Goal: Transaction & Acquisition: Purchase product/service

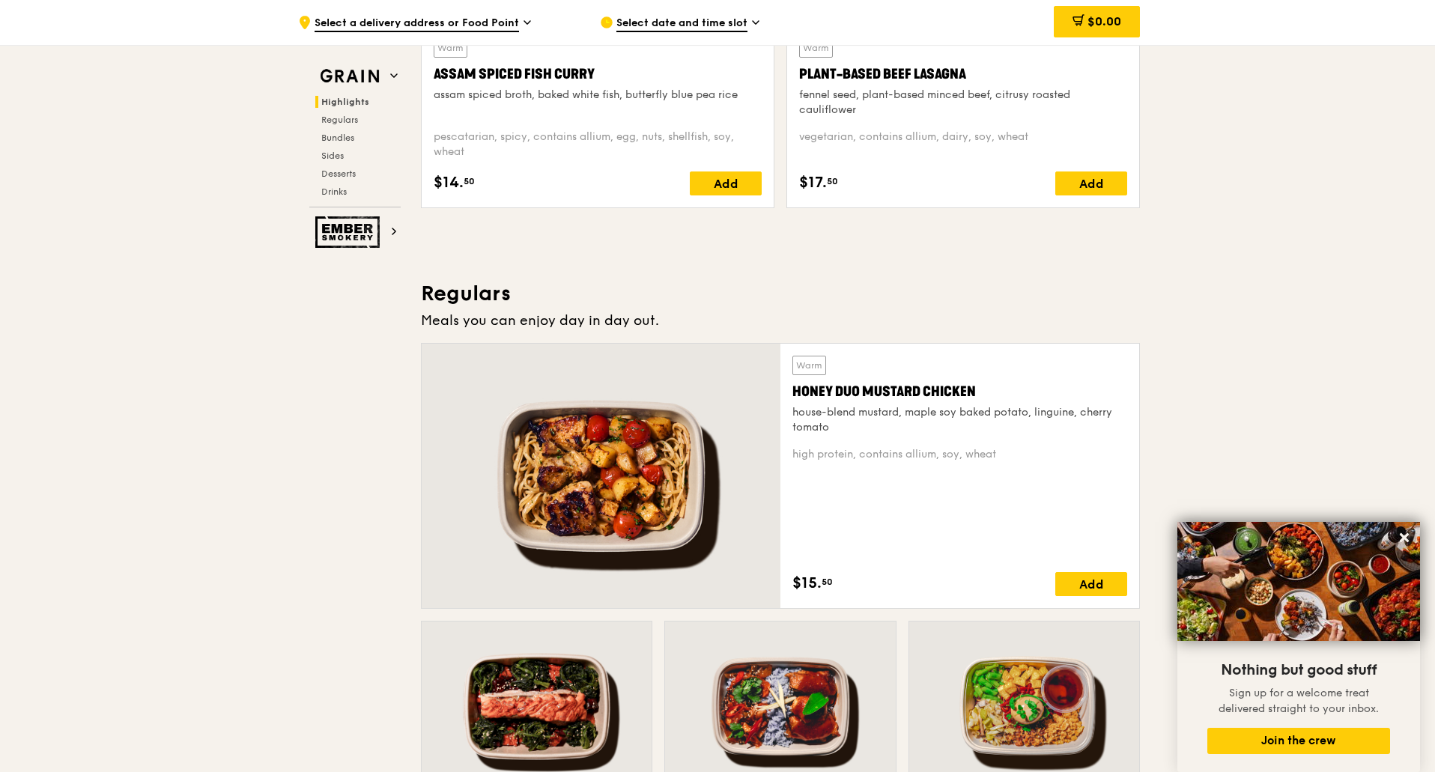
scroll to position [449, 0]
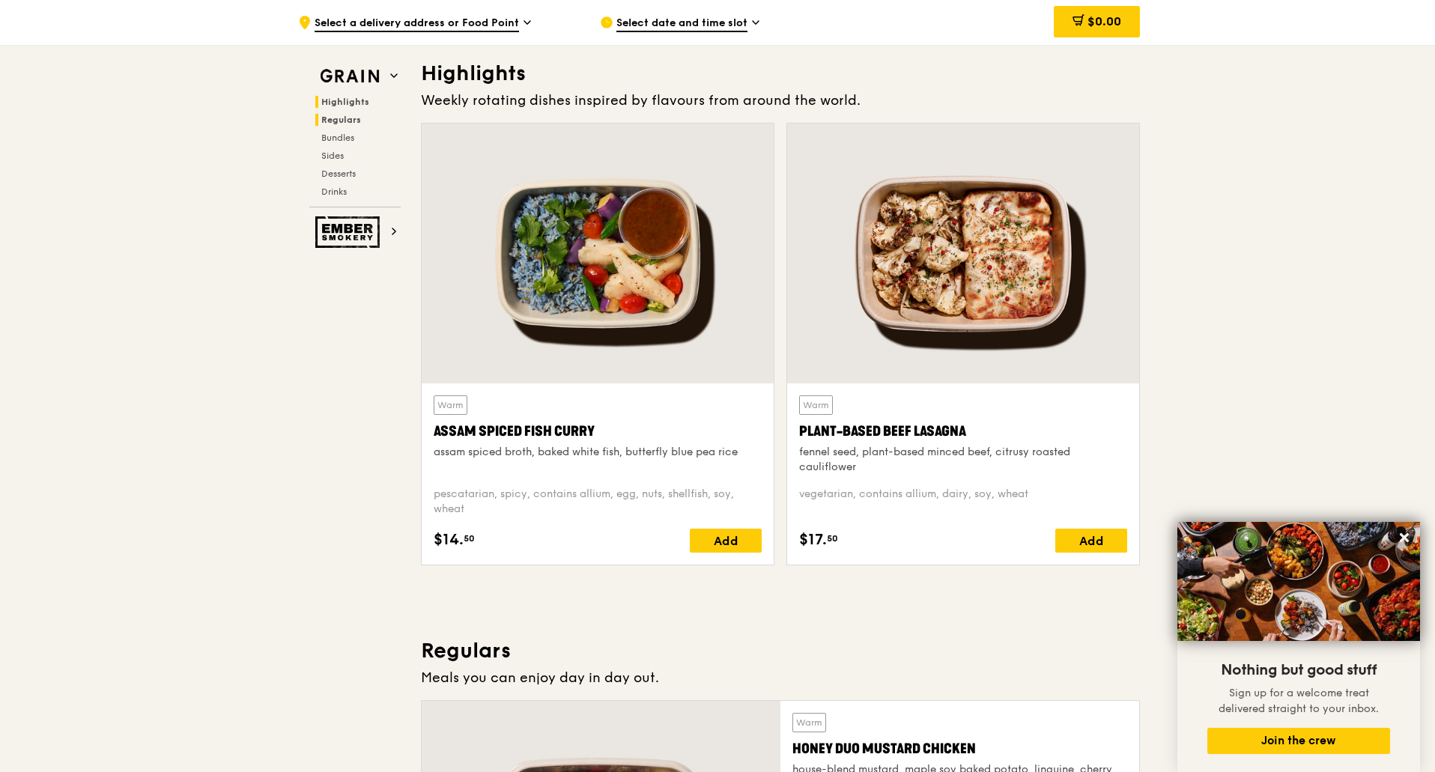
click at [341, 121] on span "Regulars" at bounding box center [341, 120] width 40 height 10
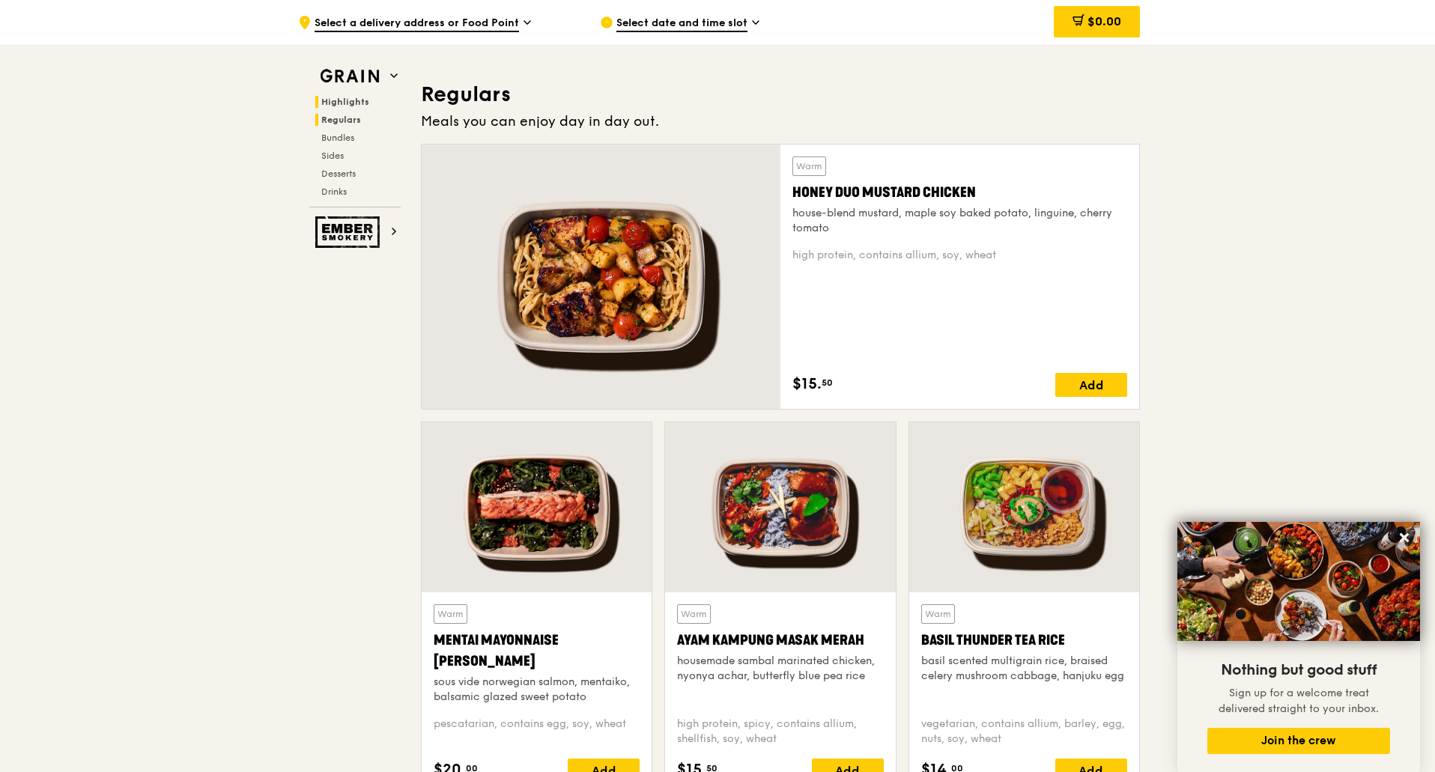
scroll to position [1027, 0]
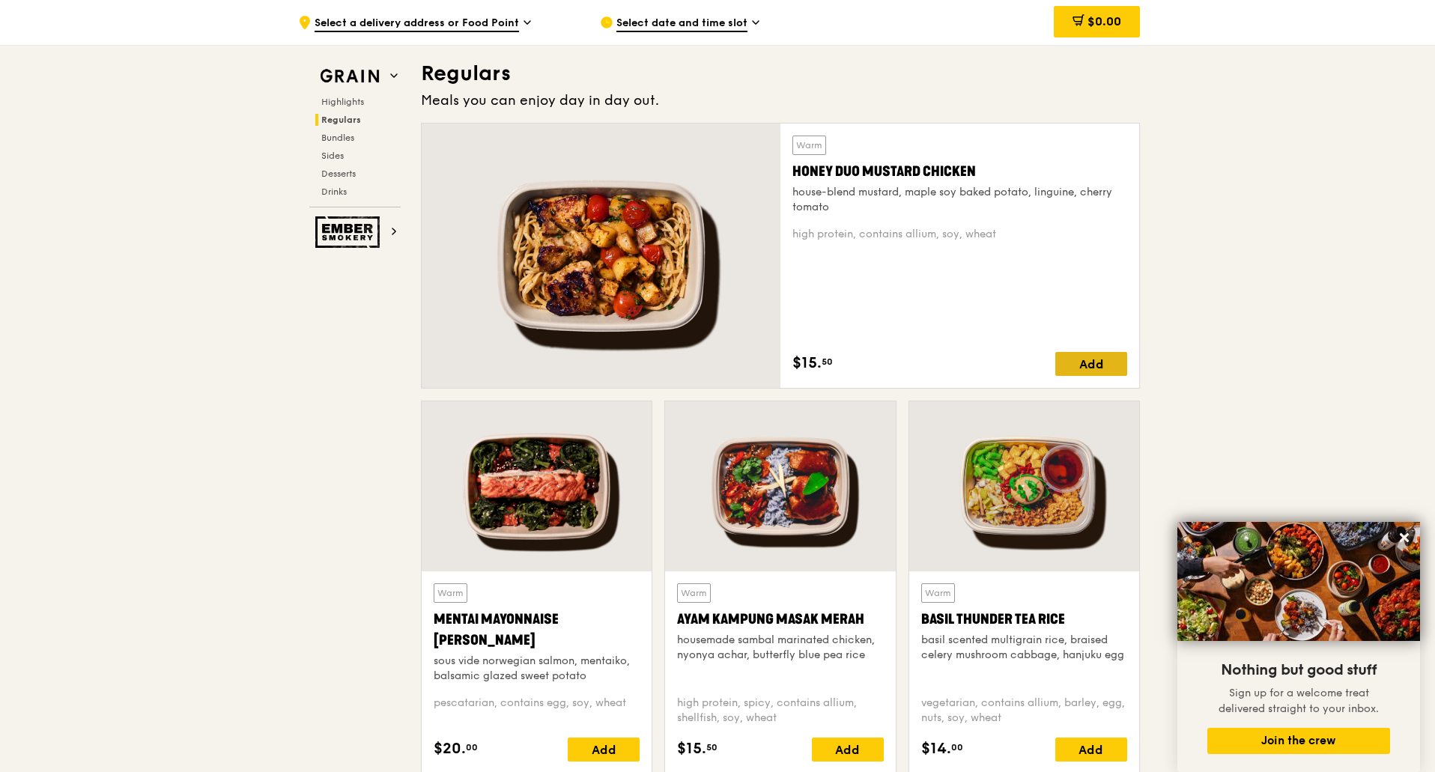
click at [1084, 369] on div "Add" at bounding box center [1091, 364] width 72 height 24
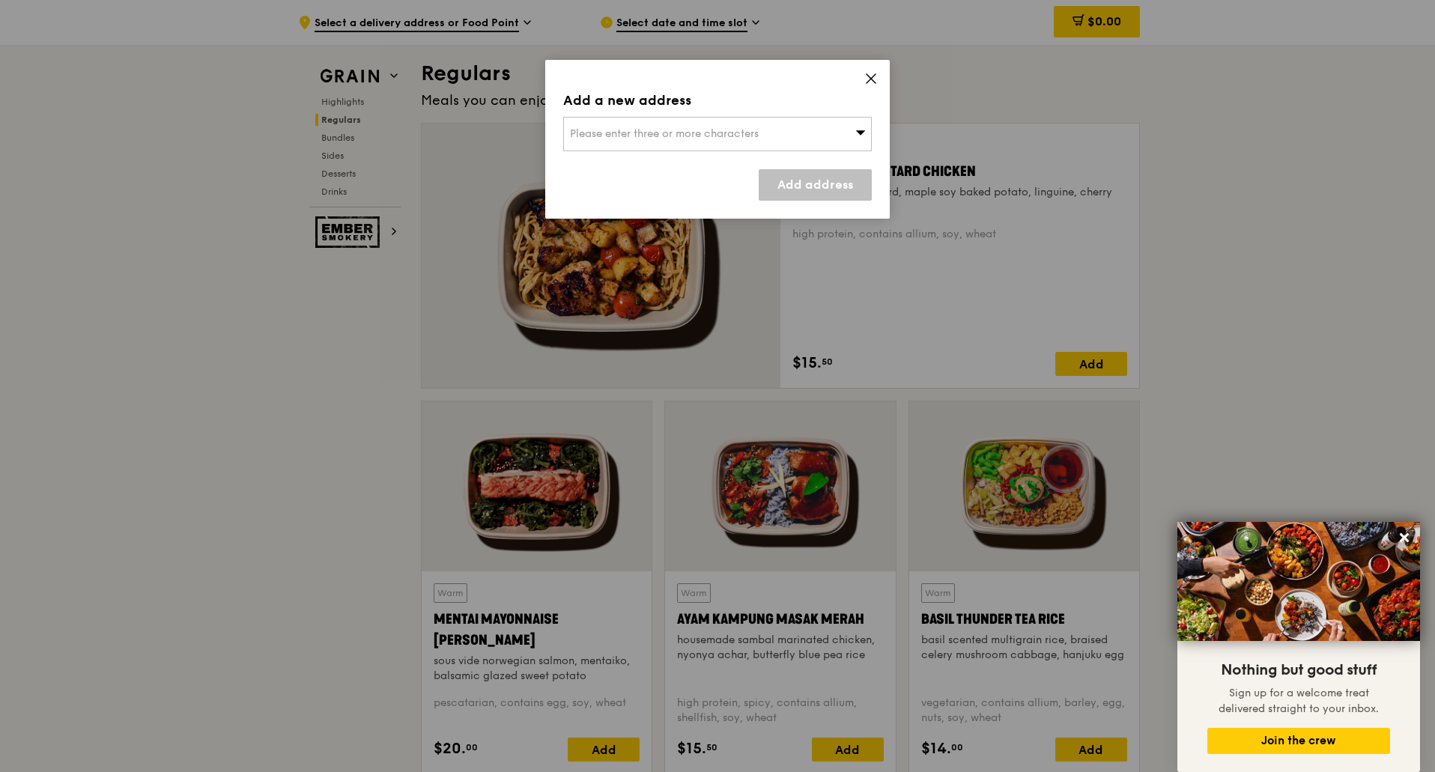
click at [728, 131] on span "Please enter three or more characters" at bounding box center [664, 133] width 189 height 13
click at [729, 142] on input "search" at bounding box center [717, 134] width 307 height 33
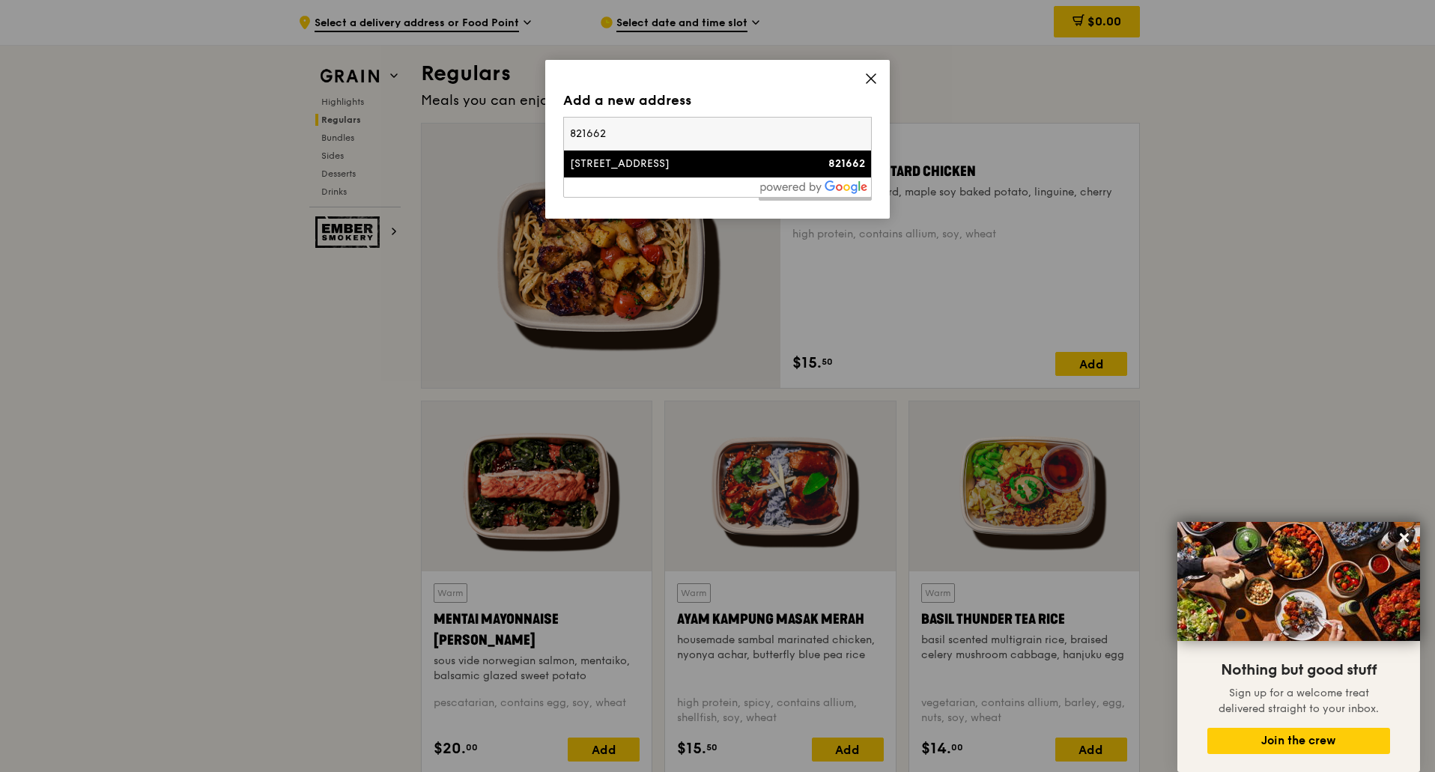
type input "821662"
click at [756, 167] on div "[STREET_ADDRESS]" at bounding box center [681, 164] width 222 height 15
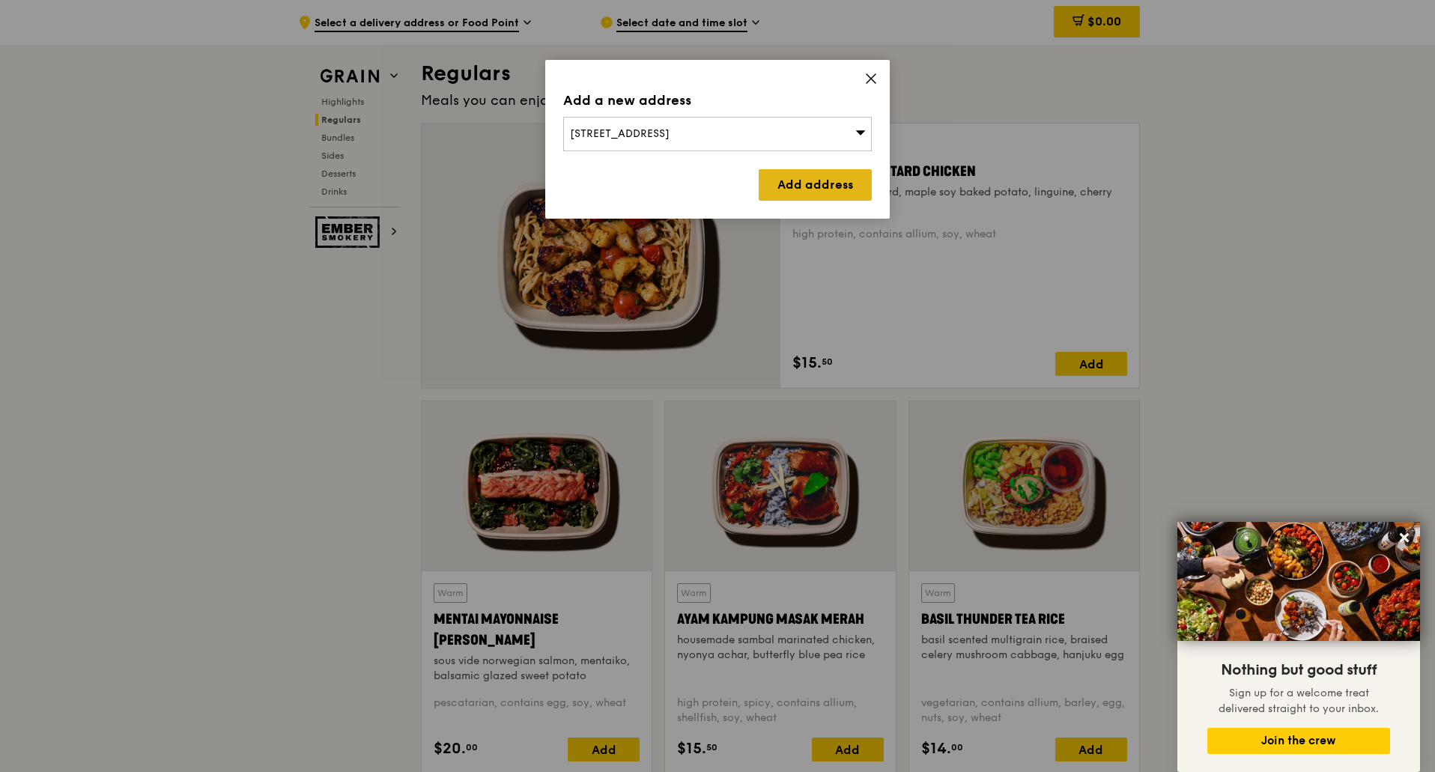
click at [784, 200] on link "Add address" at bounding box center [815, 184] width 113 height 31
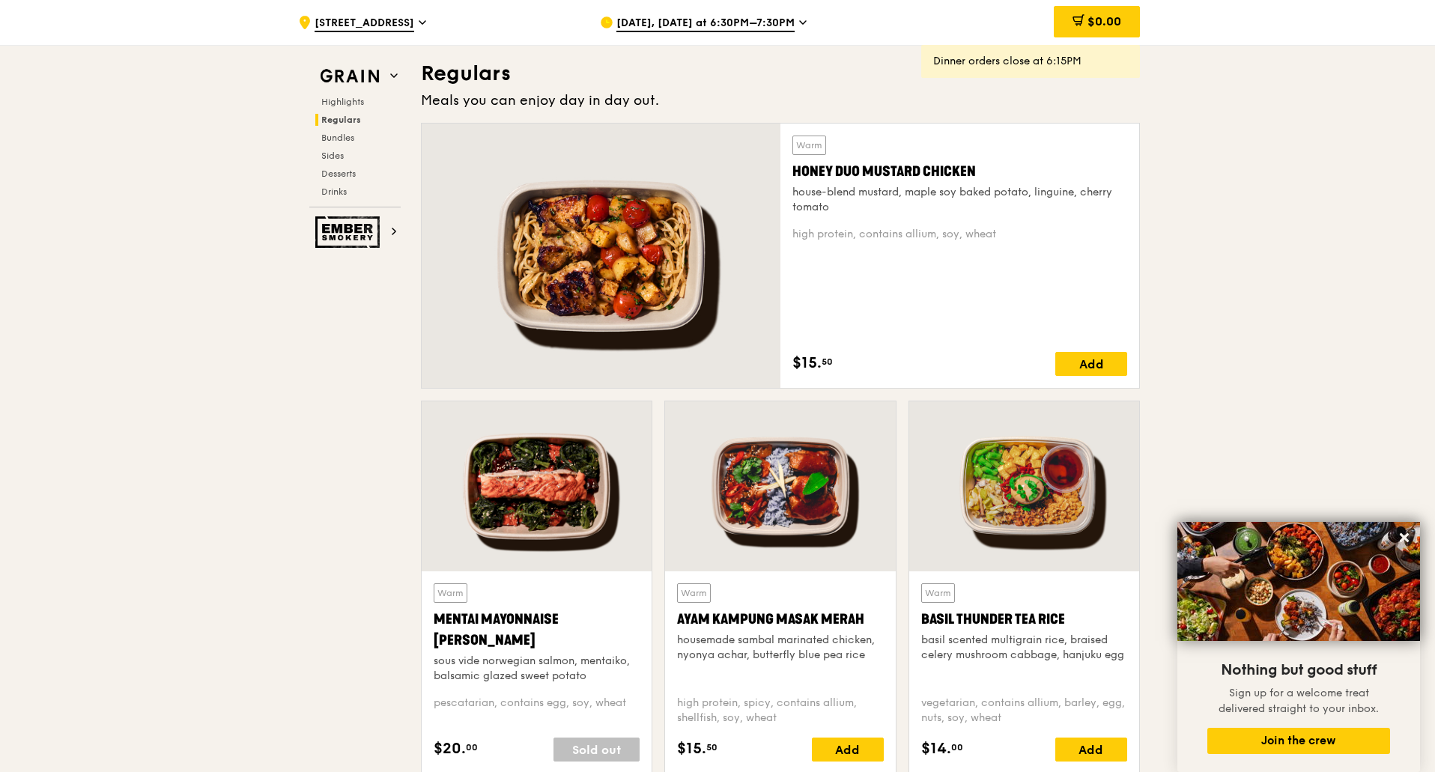
click at [724, 20] on span "[DATE], [DATE] at 6:30PM–7:30PM" at bounding box center [705, 24] width 178 height 16
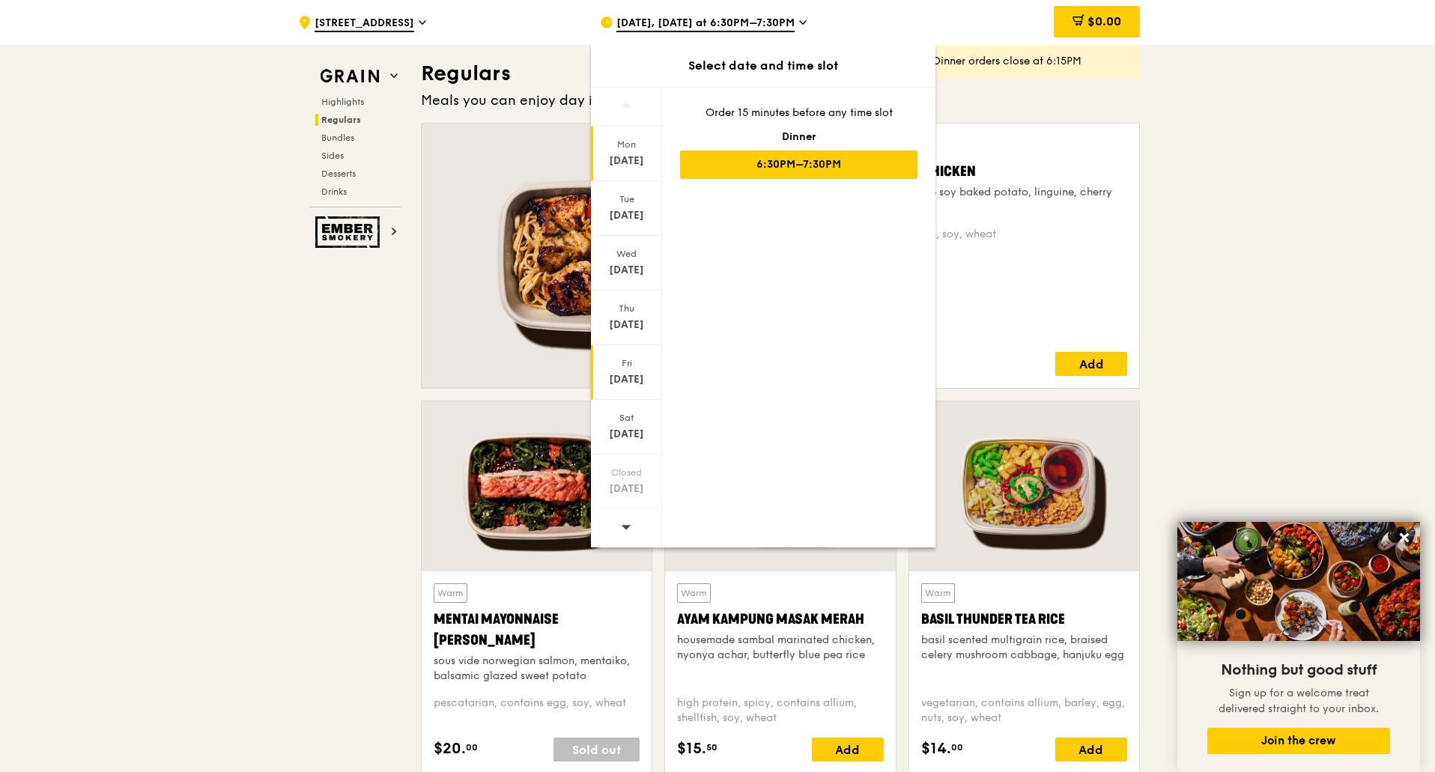
click at [625, 373] on div "[DATE]" at bounding box center [626, 379] width 67 height 15
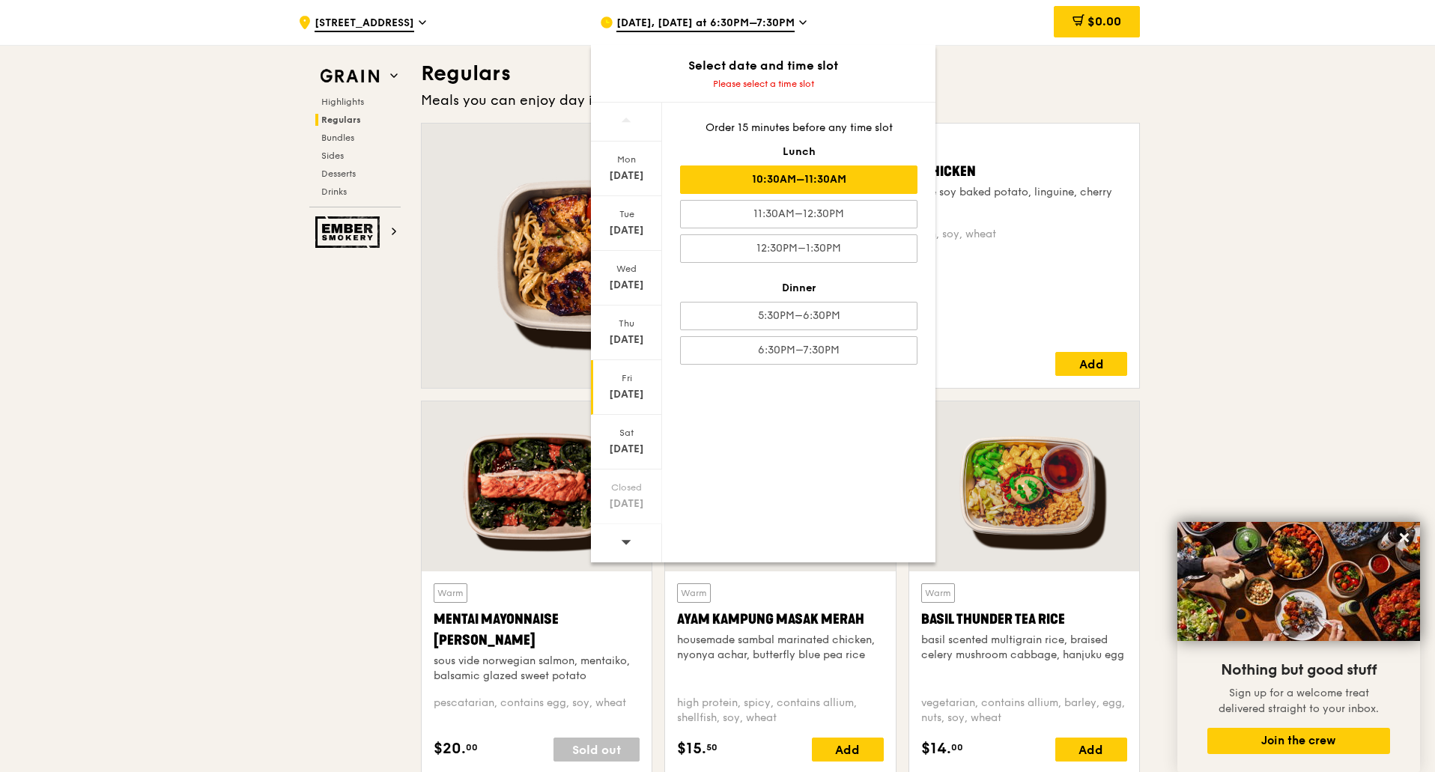
click at [773, 177] on div "10:30AM–11:30AM" at bounding box center [798, 180] width 237 height 28
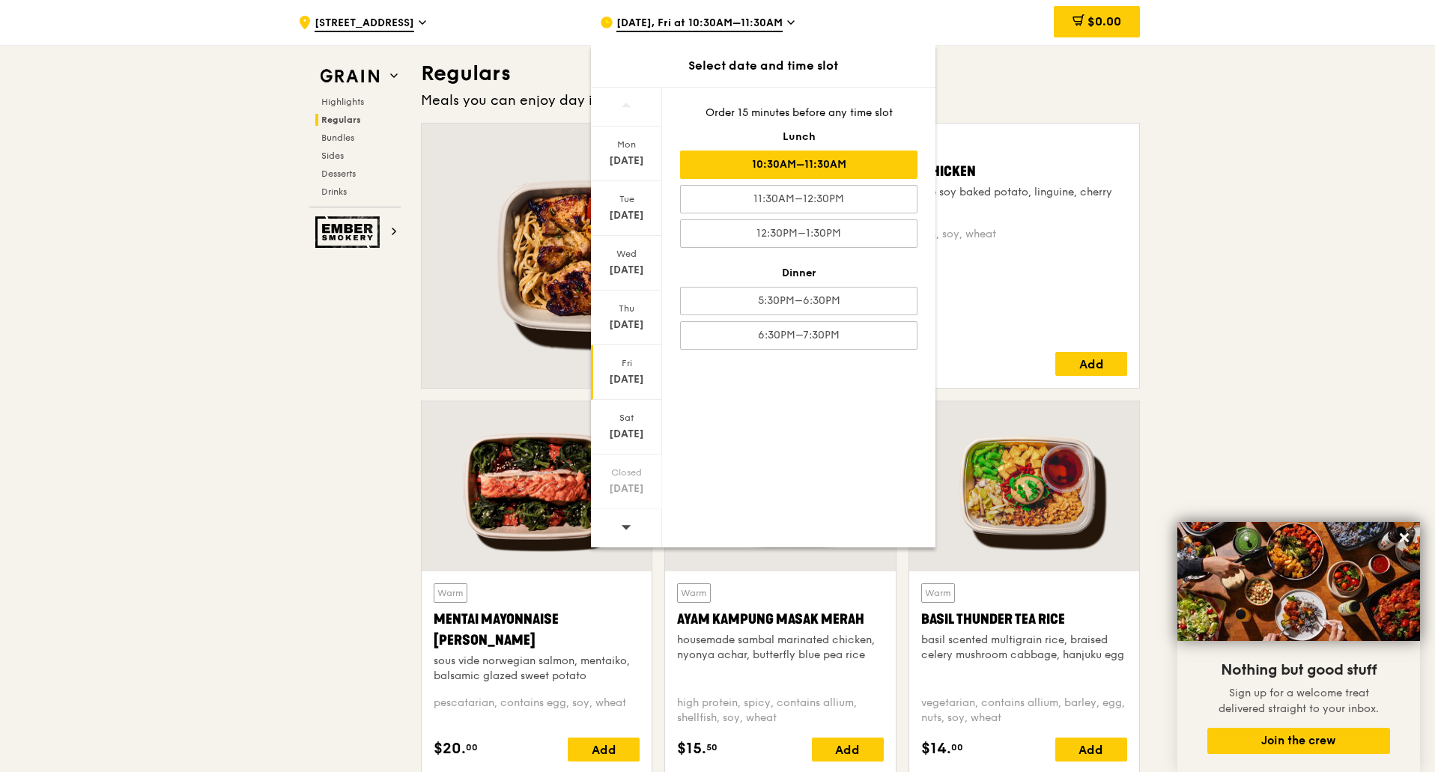
click at [795, 162] on div "10:30AM–11:30AM" at bounding box center [798, 165] width 237 height 28
click at [1034, 71] on h3 "Regulars" at bounding box center [780, 73] width 719 height 27
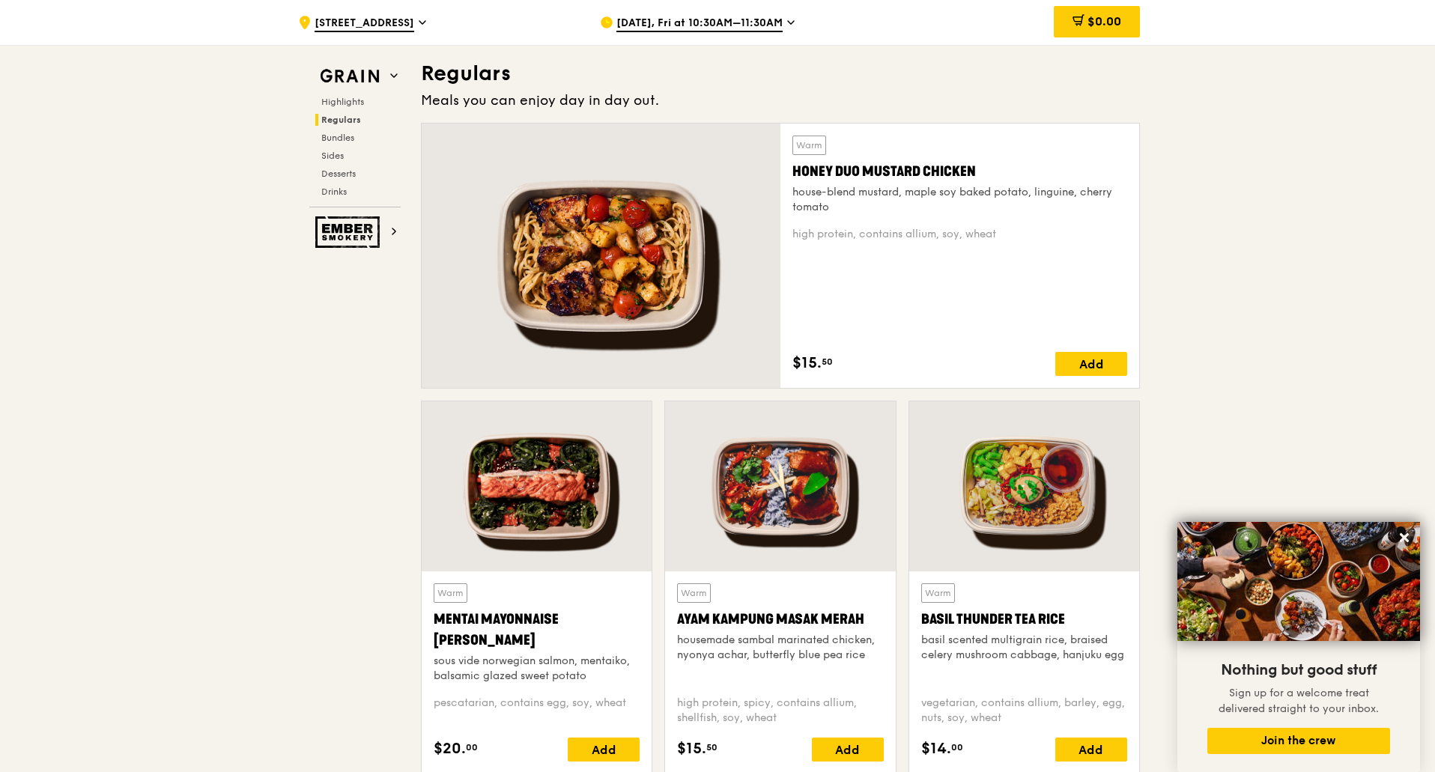
click at [920, 288] on div "Warm Honey Duo Mustard Chicken house-blend mustard, maple soy baked potato, lin…" at bounding box center [959, 256] width 335 height 240
click at [1059, 350] on div "Warm Honey Duo Mustard Chicken house-blend mustard, maple soy baked potato, lin…" at bounding box center [959, 256] width 335 height 240
click at [1065, 361] on div "Add" at bounding box center [1091, 364] width 72 height 24
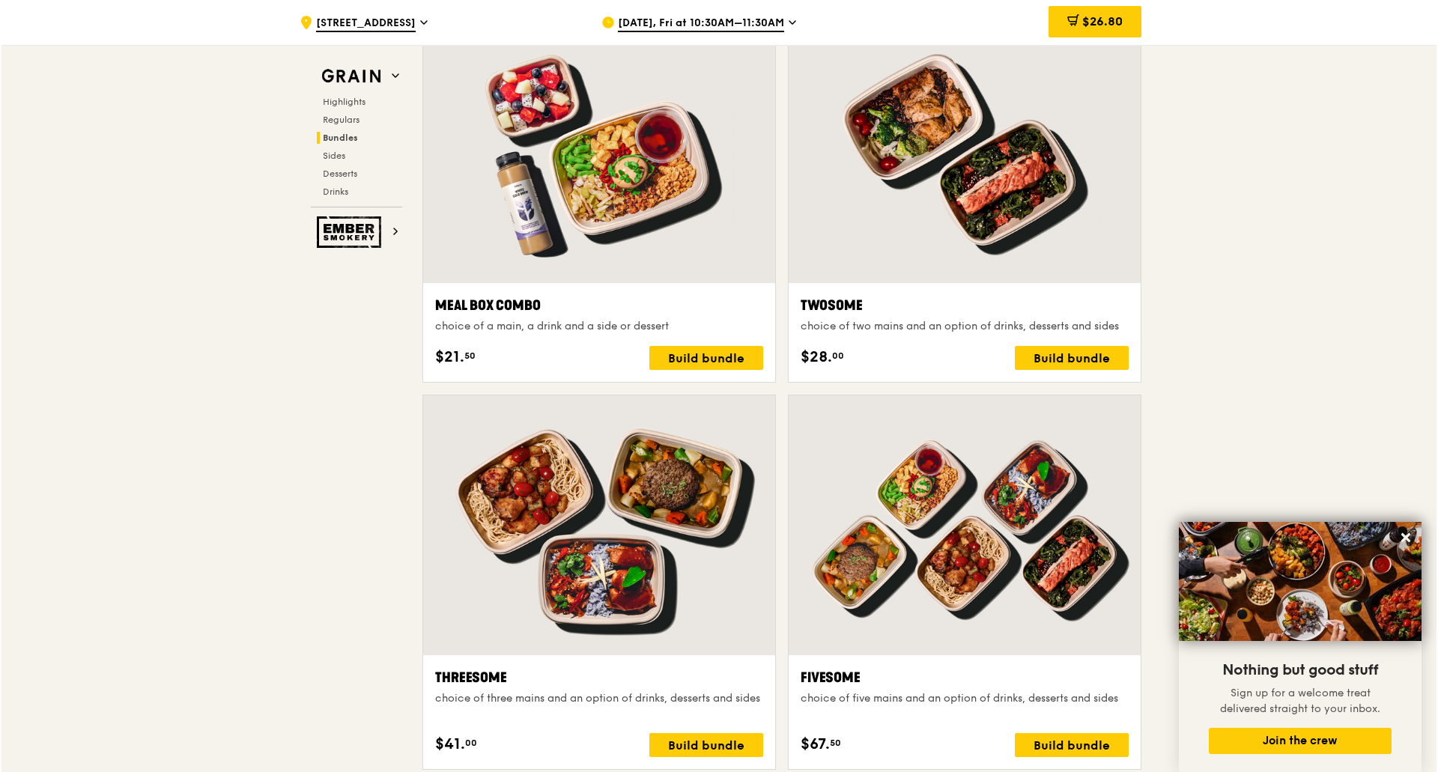
scroll to position [2300, 0]
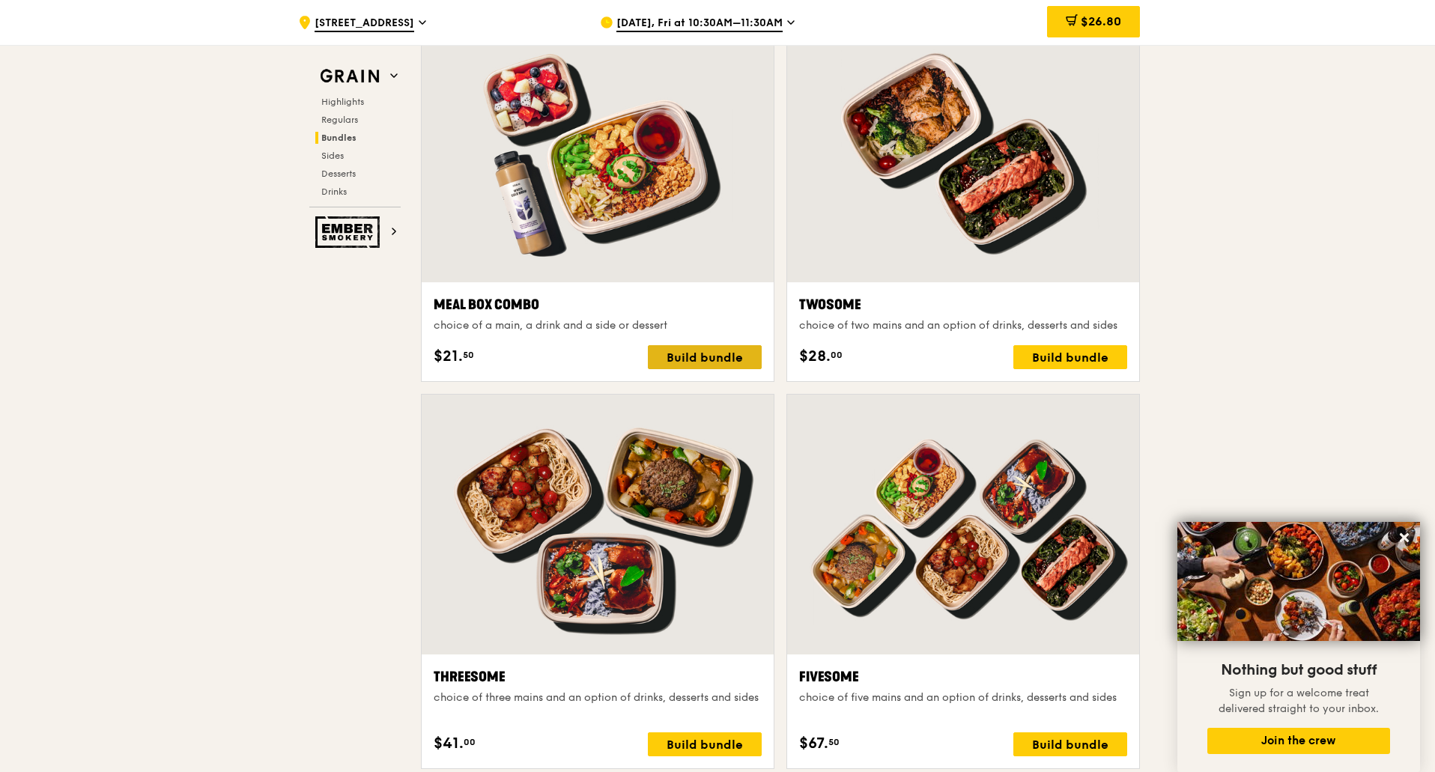
click at [688, 362] on div "Build bundle" at bounding box center [705, 357] width 114 height 24
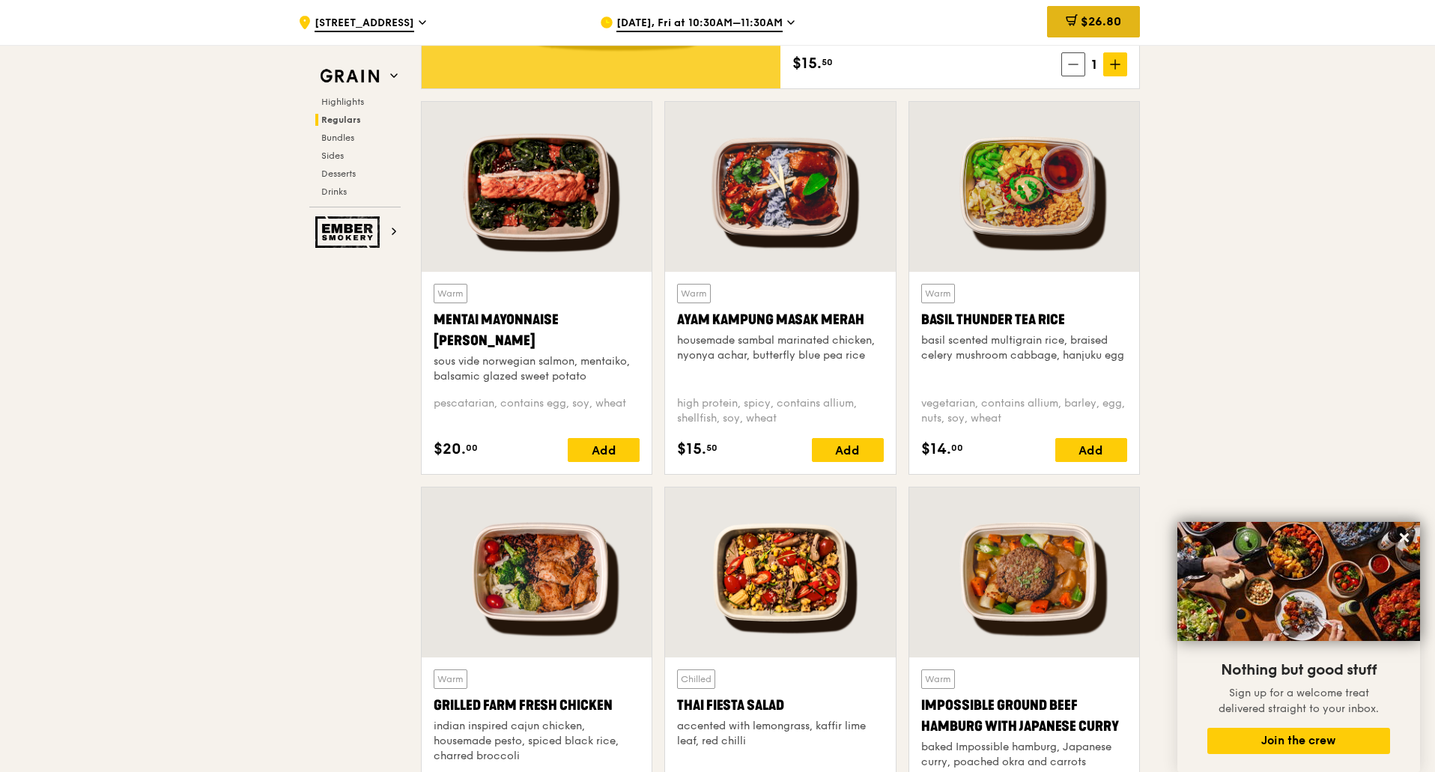
click at [1099, 22] on span "$26.80" at bounding box center [1101, 21] width 40 height 14
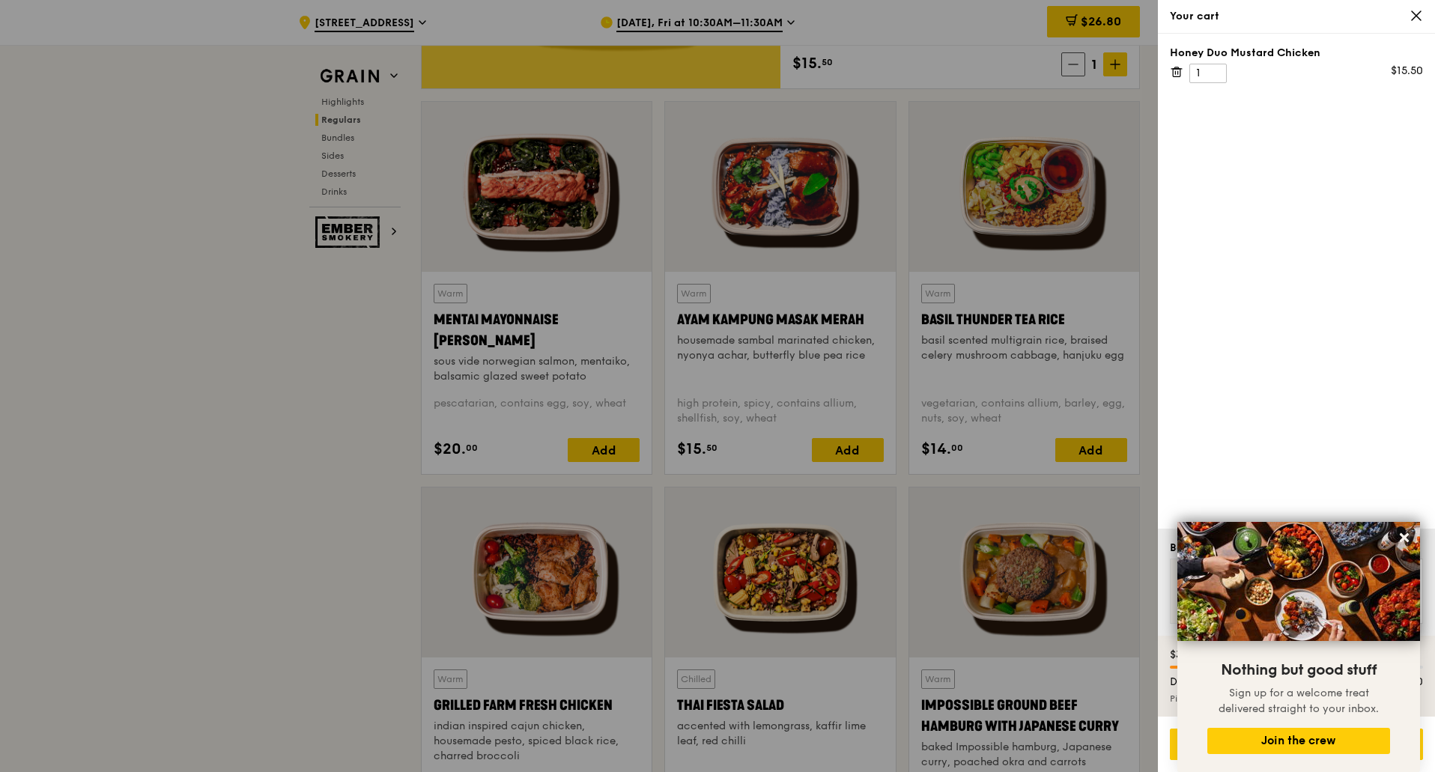
click at [1372, 422] on div "Honey Duo Mustard Chicken 1 $15.50" at bounding box center [1296, 281] width 277 height 495
click at [1287, 444] on div "Honey Duo Mustard Chicken 1 $15.50" at bounding box center [1296, 281] width 277 height 495
click at [1409, 19] on icon at bounding box center [1415, 15] width 13 height 13
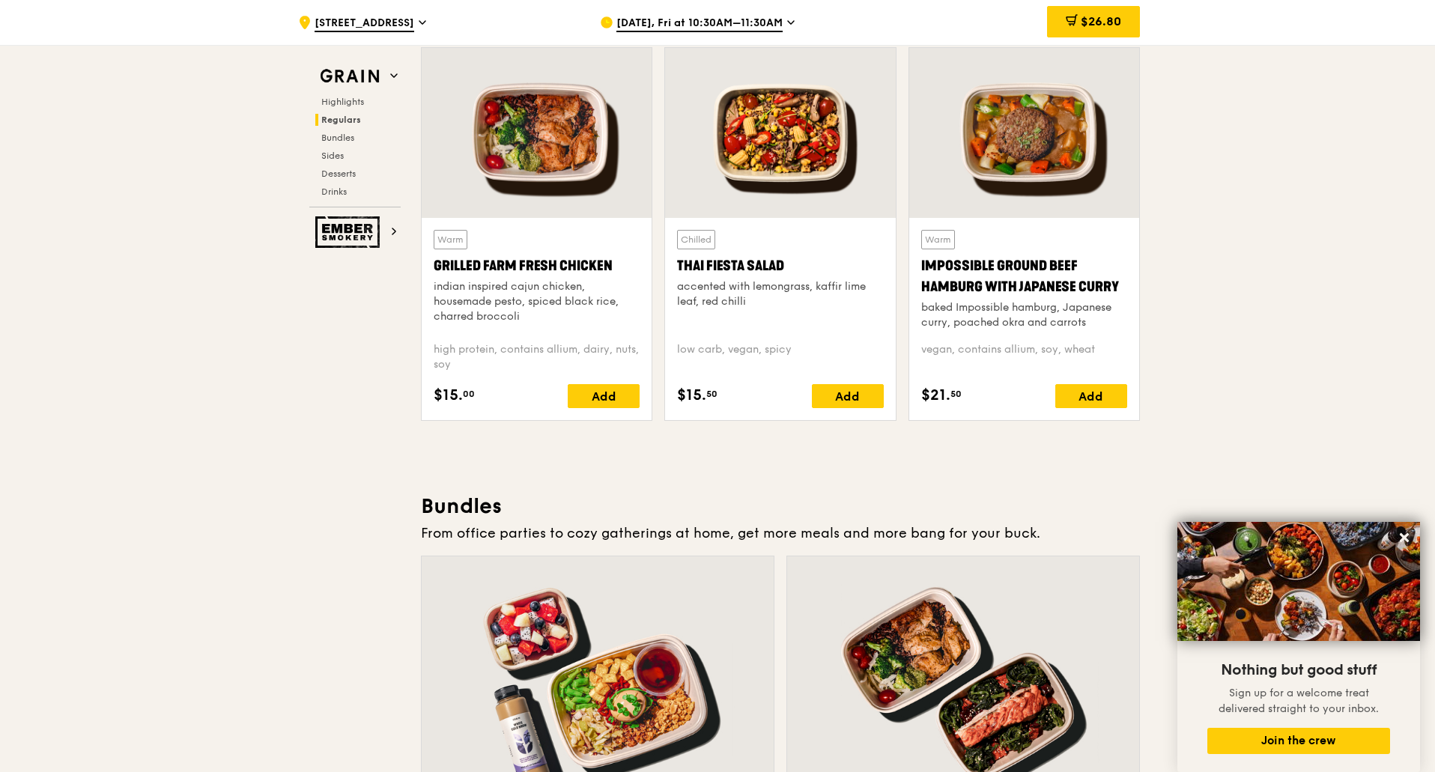
scroll to position [1776, 0]
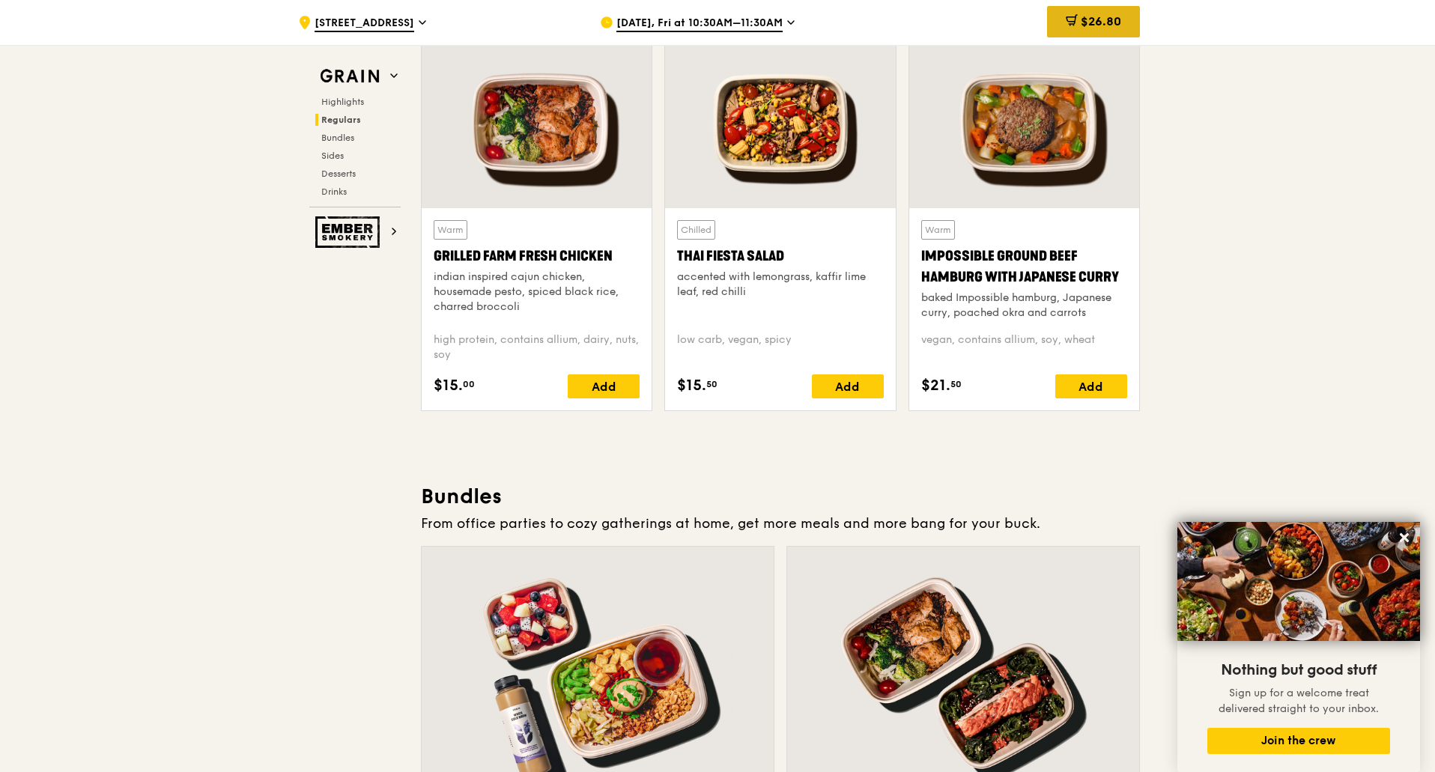
click at [1056, 16] on div "$26.80" at bounding box center [1093, 21] width 93 height 31
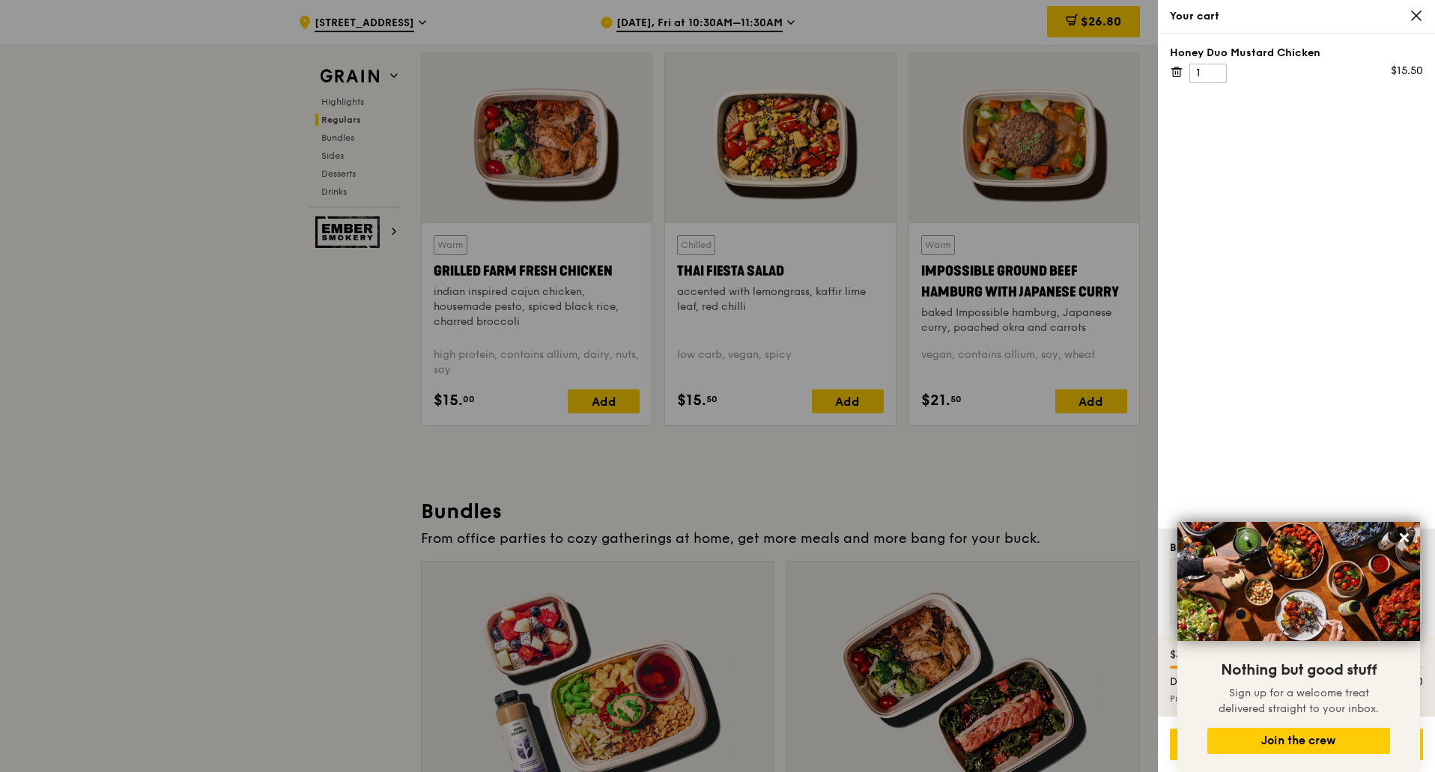
scroll to position [1746, 0]
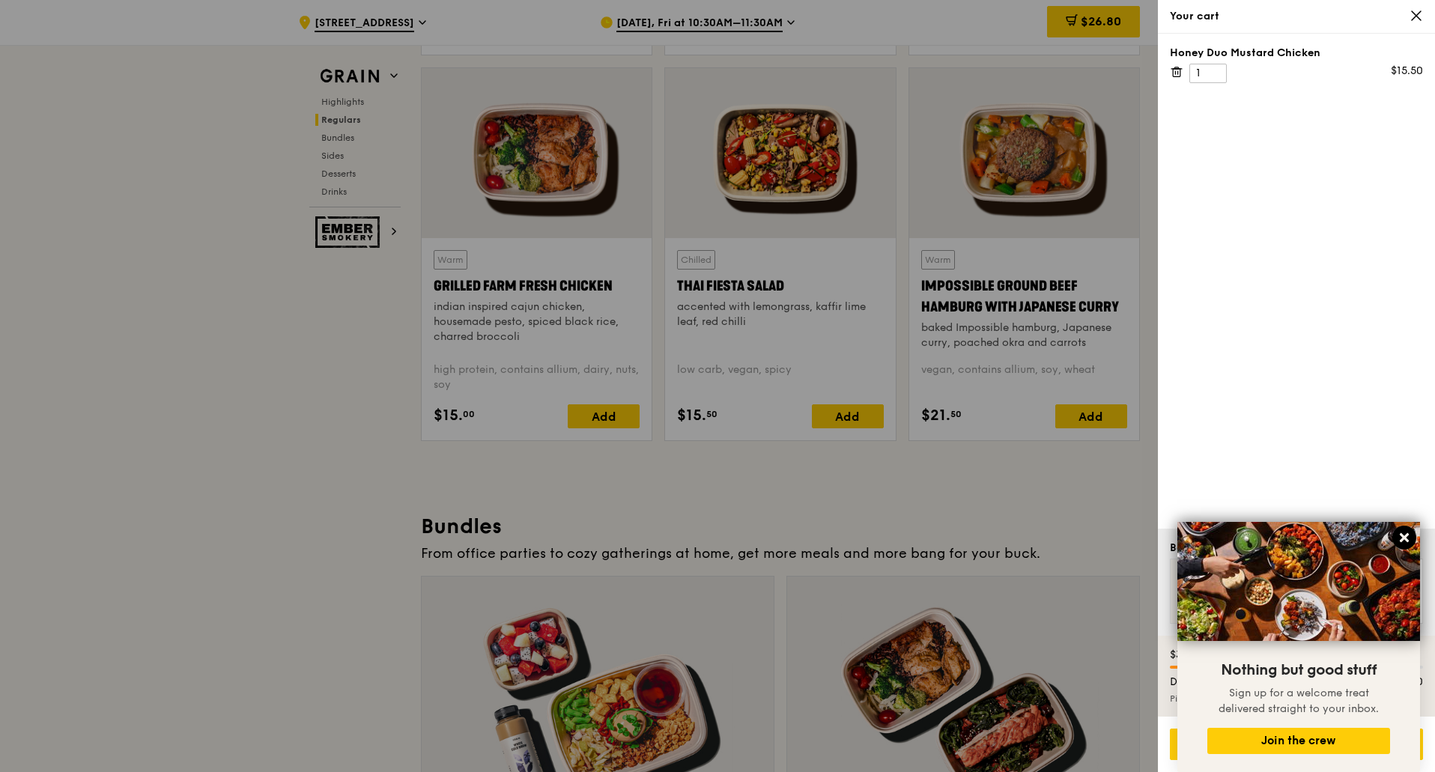
click at [1404, 535] on icon at bounding box center [1403, 537] width 13 height 13
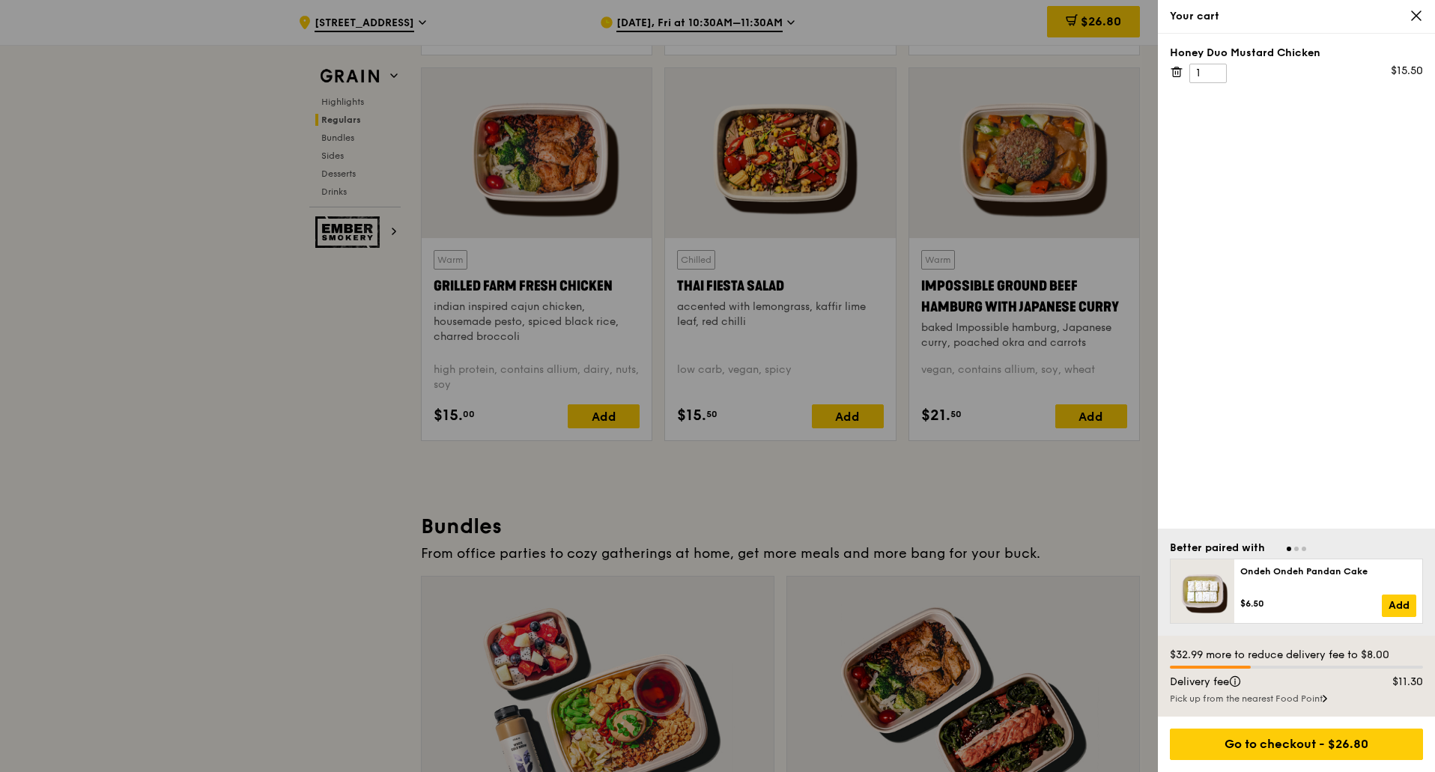
click at [1284, 697] on div "Pick up from the nearest Food Point" at bounding box center [1296, 699] width 253 height 12
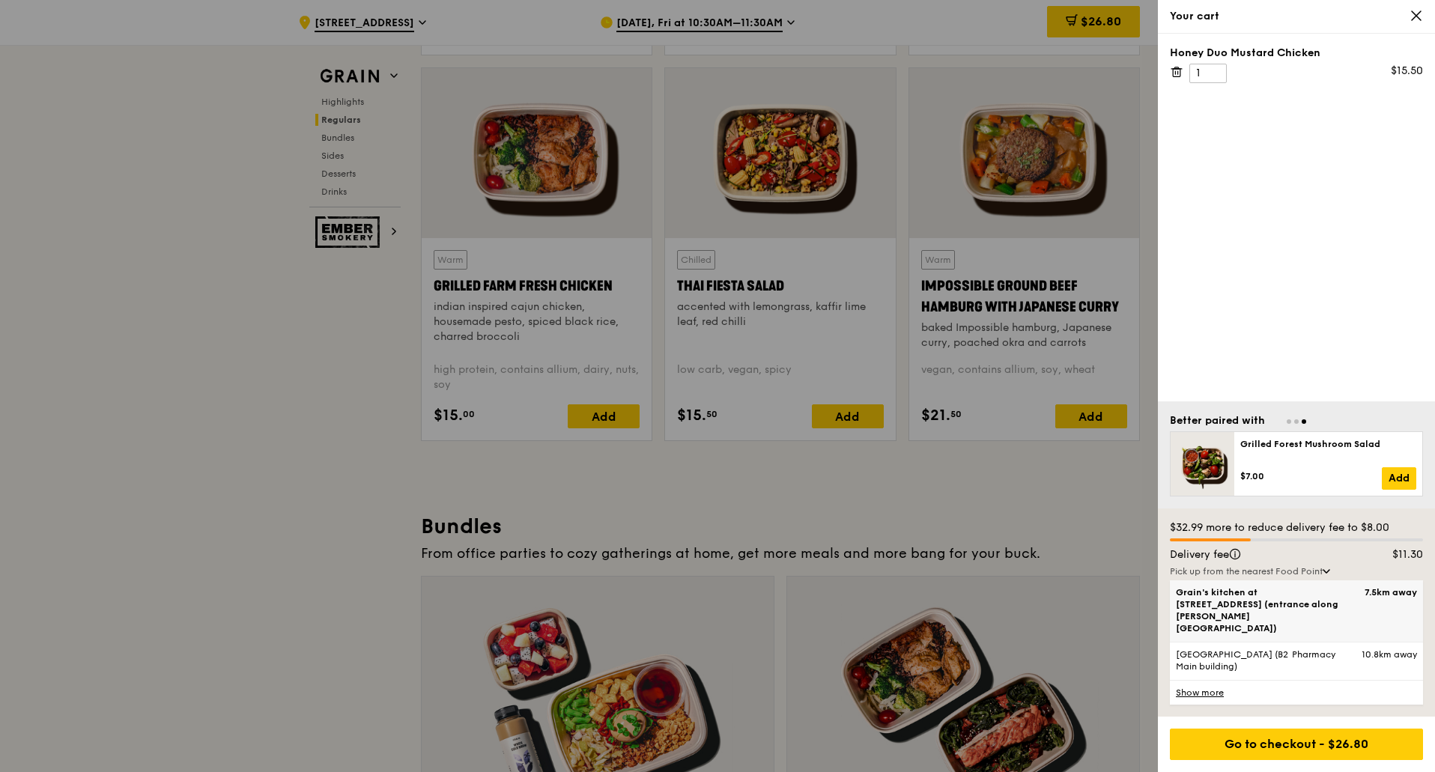
click at [1356, 628] on span "Grain's kitchen at [STREET_ADDRESS] (entrance along [PERSON_NAME][GEOGRAPHIC_DA…" at bounding box center [1266, 610] width 181 height 48
click at [0, 0] on input "Grain's kitchen at [STREET_ADDRESS] (entrance along [PERSON_NAME][GEOGRAPHIC_DA…" at bounding box center [0, 0] width 0 height 0
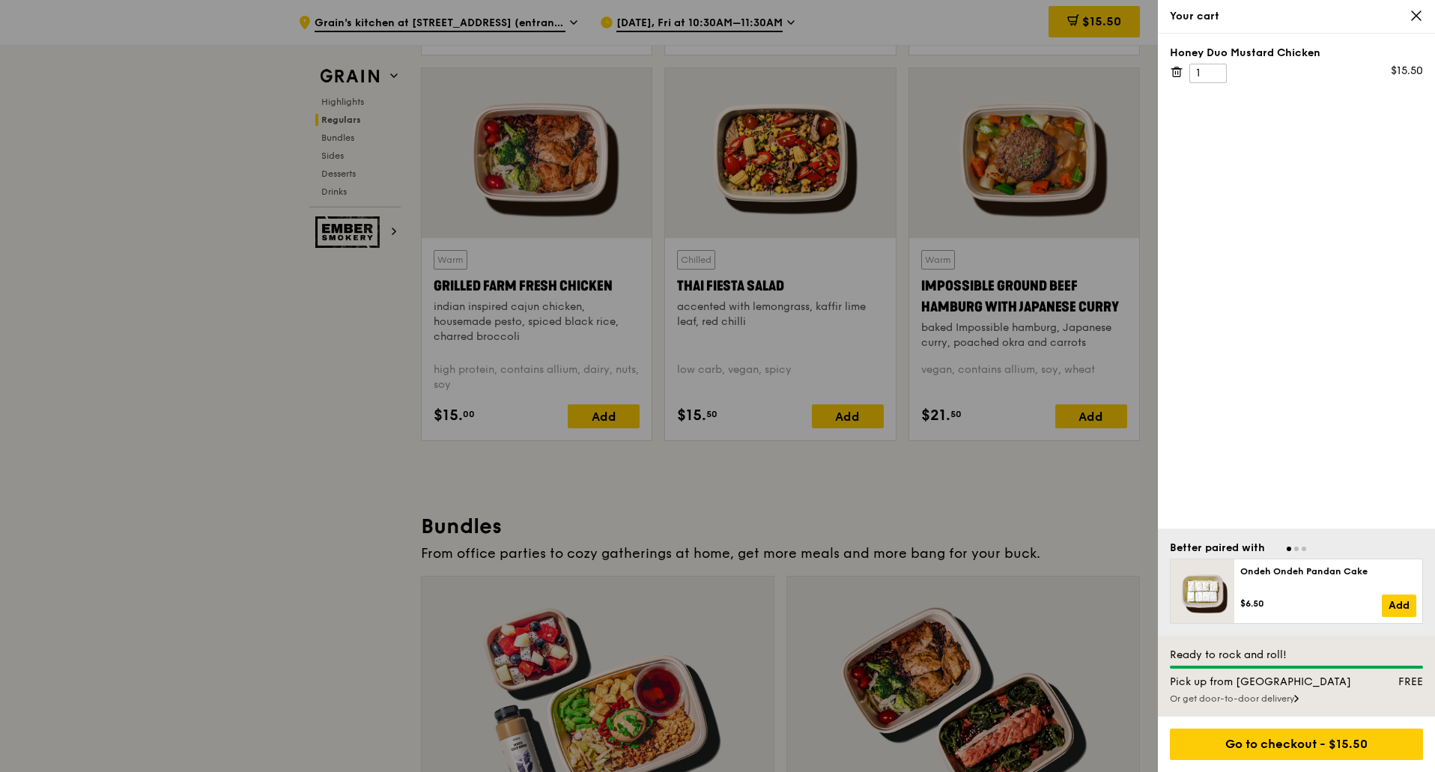
click at [1344, 500] on div "Honey Duo Mustard Chicken 1 $15.50" at bounding box center [1296, 281] width 277 height 495
